Goal: Task Accomplishment & Management: Complete application form

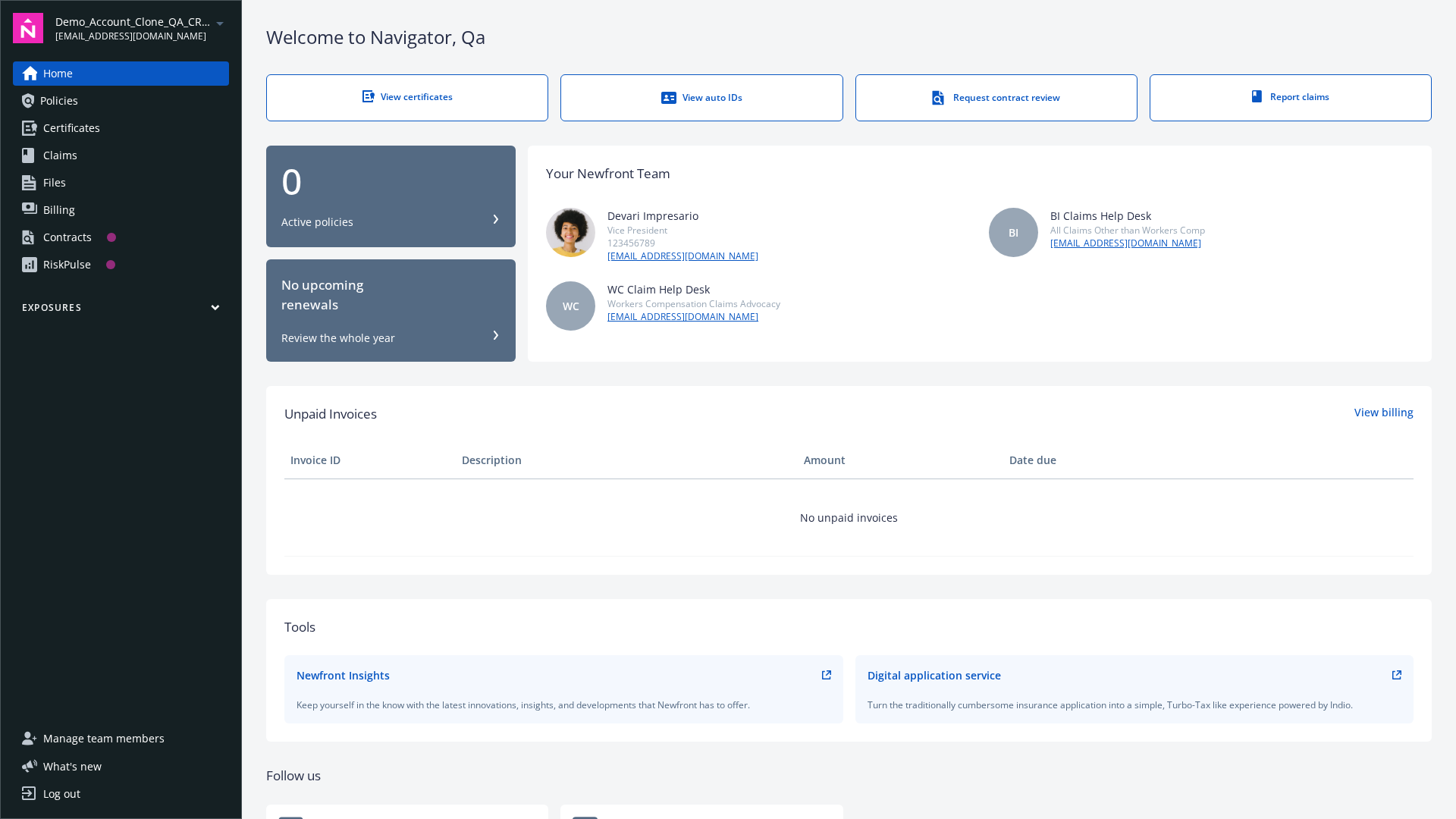
click at [142, 28] on span "Demo_Account_Clone_QA_CR_Tests_Prospect" at bounding box center [133, 21] width 155 height 16
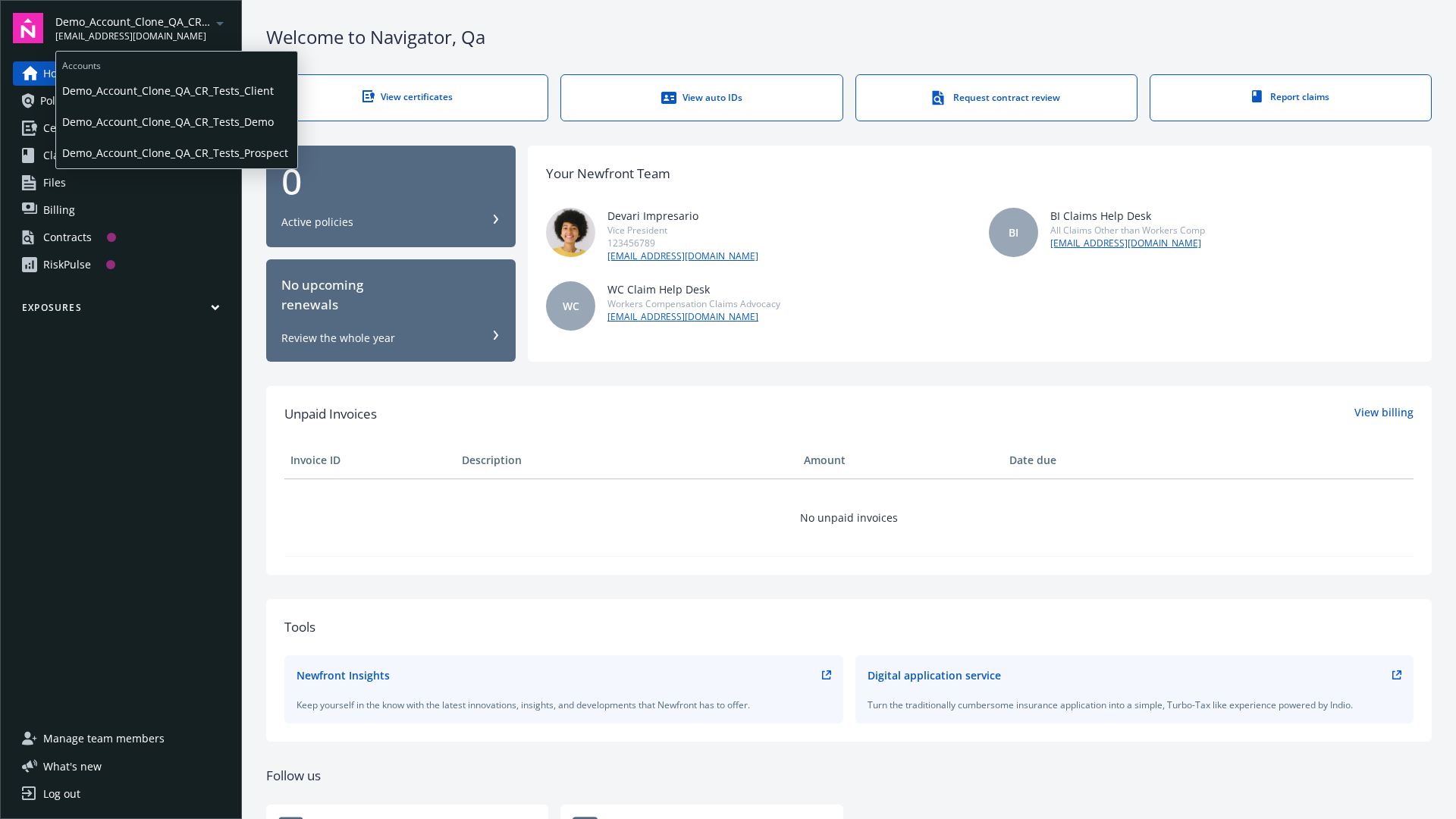
click at [175, 90] on span "Demo_Account_Clone_QA_CR_Tests_Client" at bounding box center [176, 91] width 229 height 31
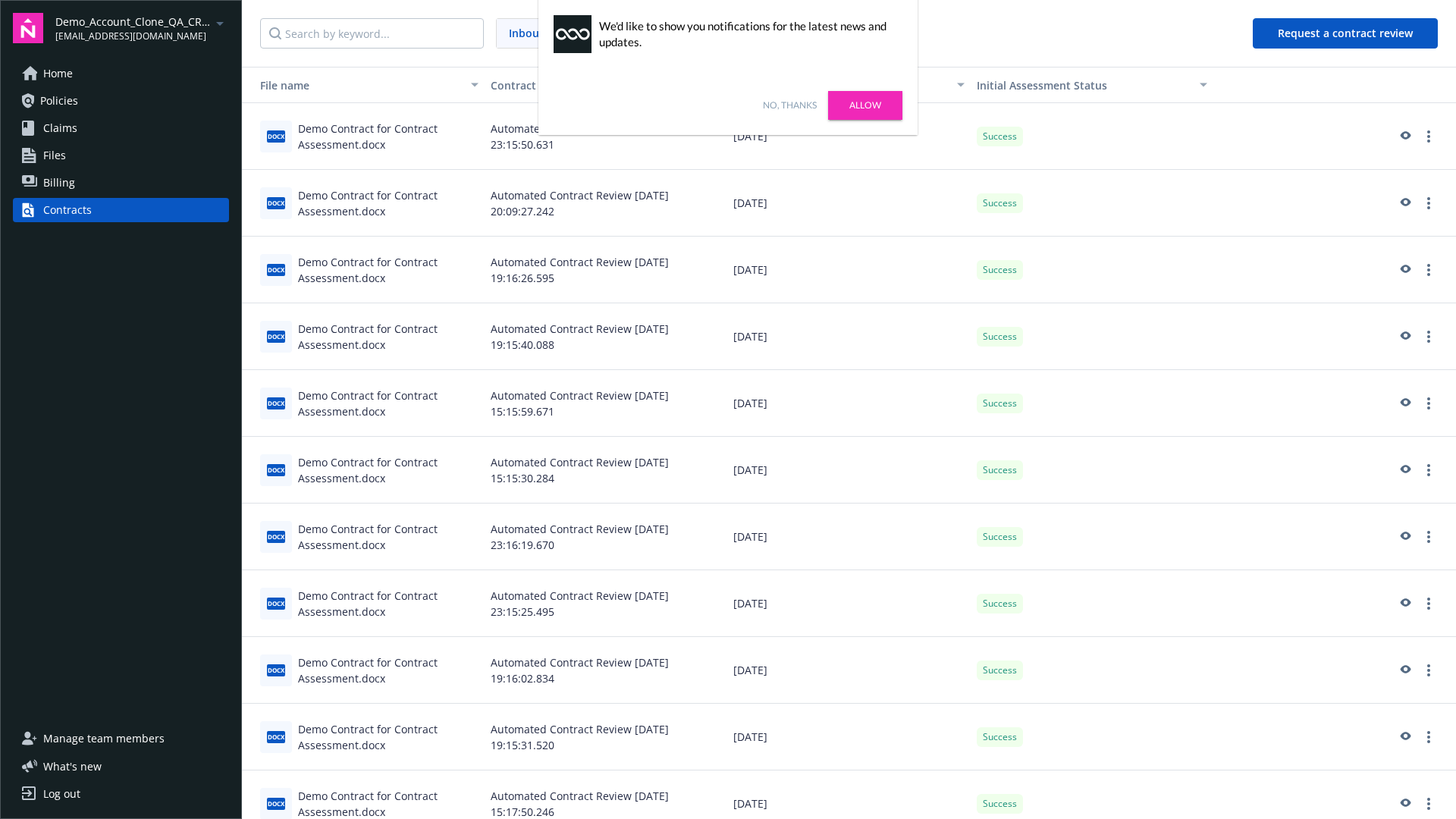
click at [789, 106] on link "No, thanks" at bounding box center [789, 105] width 54 height 14
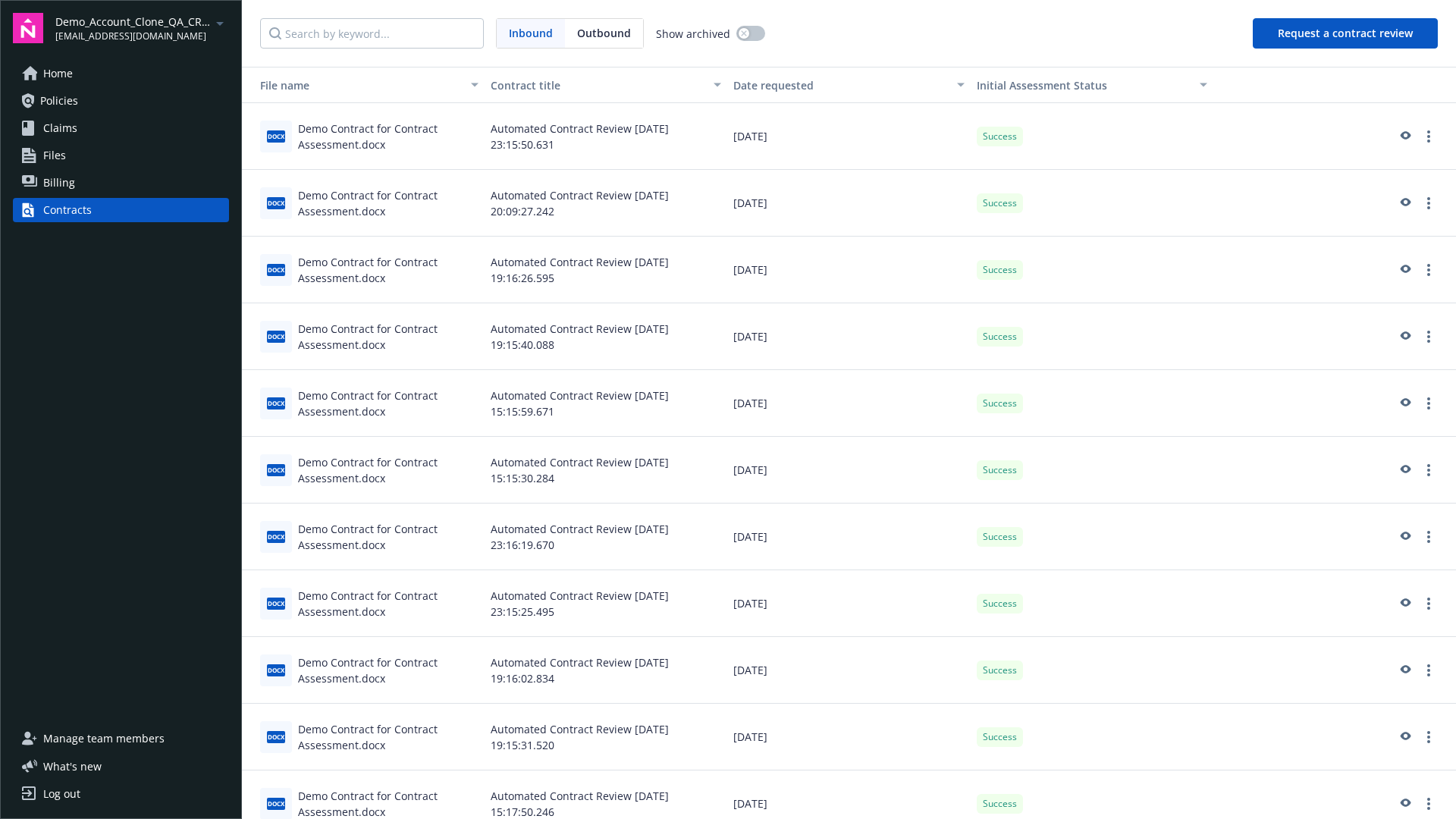
click at [1346, 33] on button "Request a contract review" at bounding box center [1345, 33] width 185 height 31
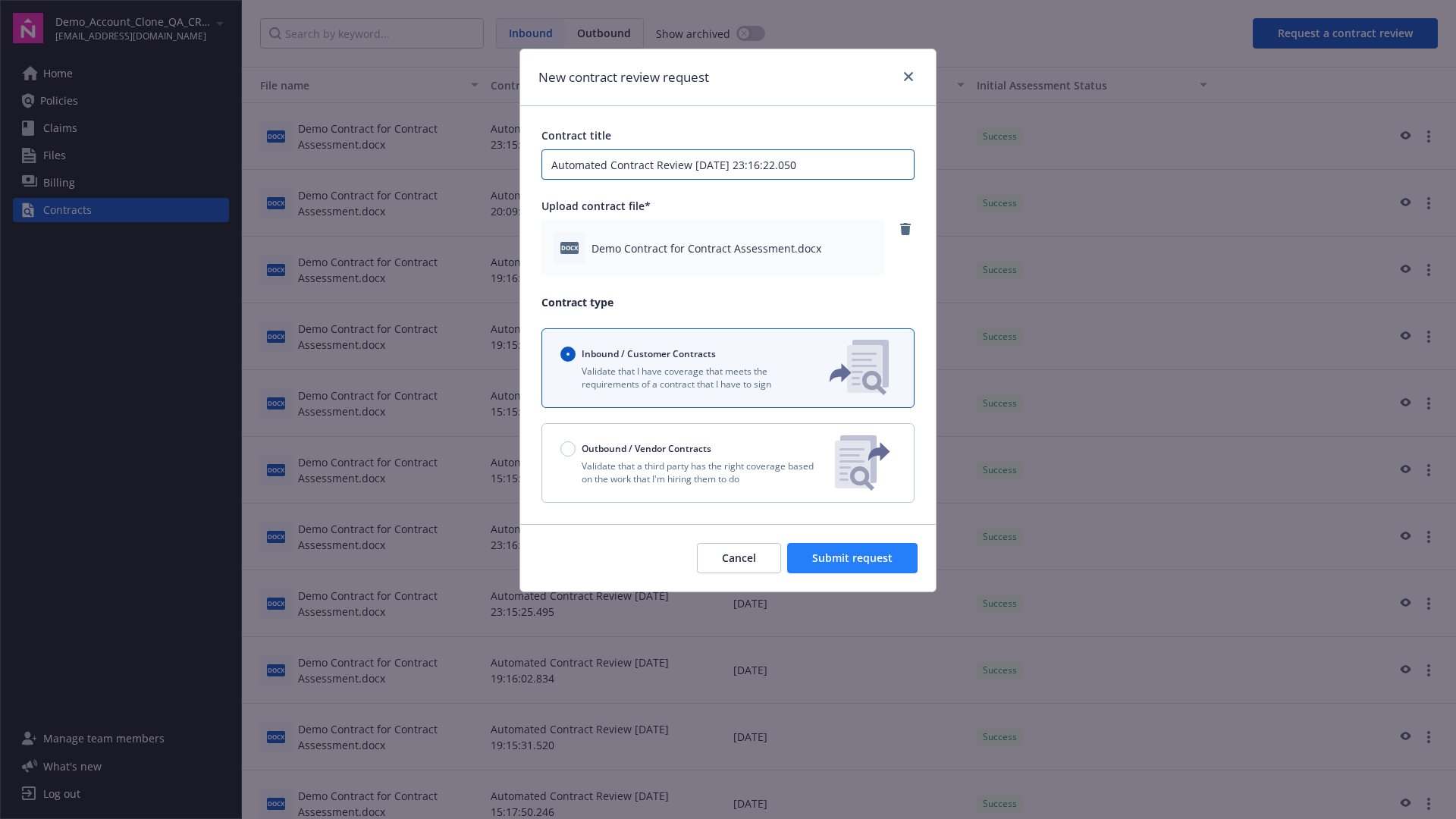
type input "Automated Contract Review [DATE] 23:16:22.050"
click at [854, 559] on span "Submit request" at bounding box center [852, 557] width 80 height 14
